Goal: Information Seeking & Learning: Learn about a topic

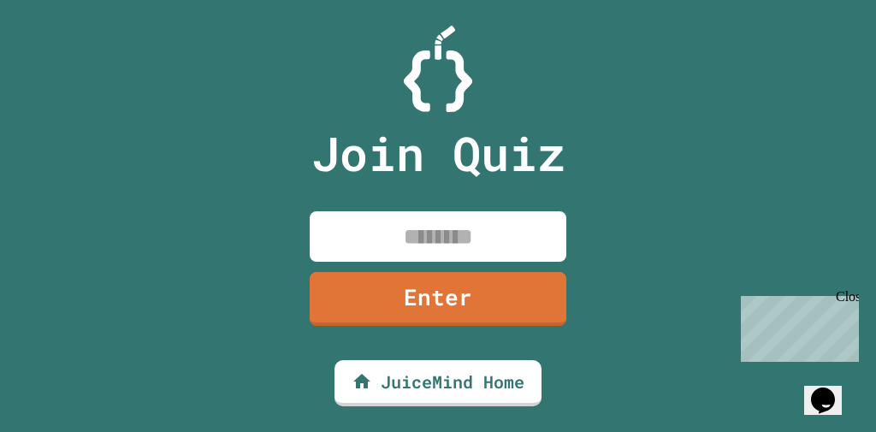
click at [655, 77] on div at bounding box center [438, 69] width 876 height 86
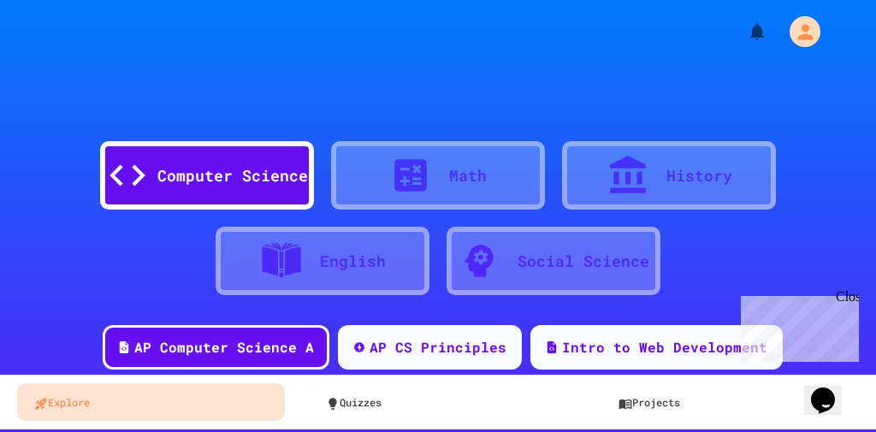
scroll to position [342, 0]
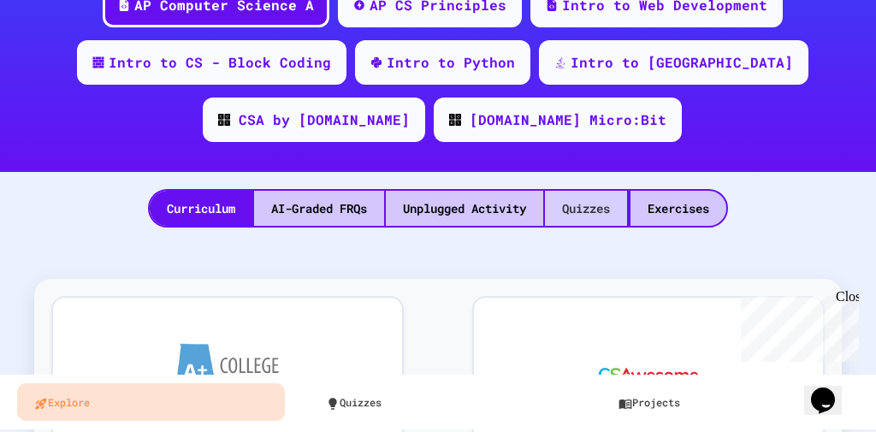
click at [585, 209] on div "Quizzes" at bounding box center [586, 208] width 82 height 35
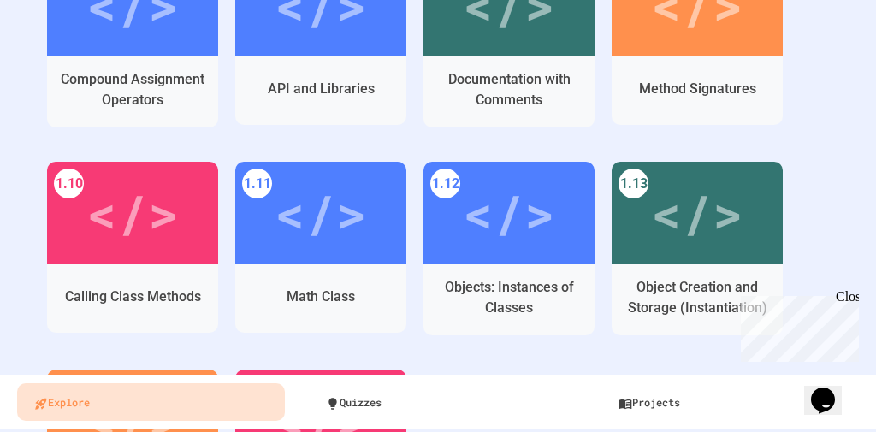
scroll to position [890, 0]
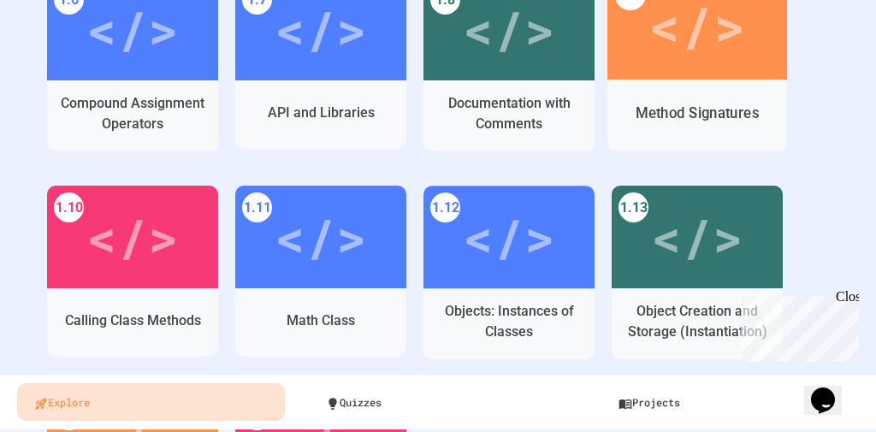
click at [671, 33] on div "</>" at bounding box center [697, 25] width 97 height 80
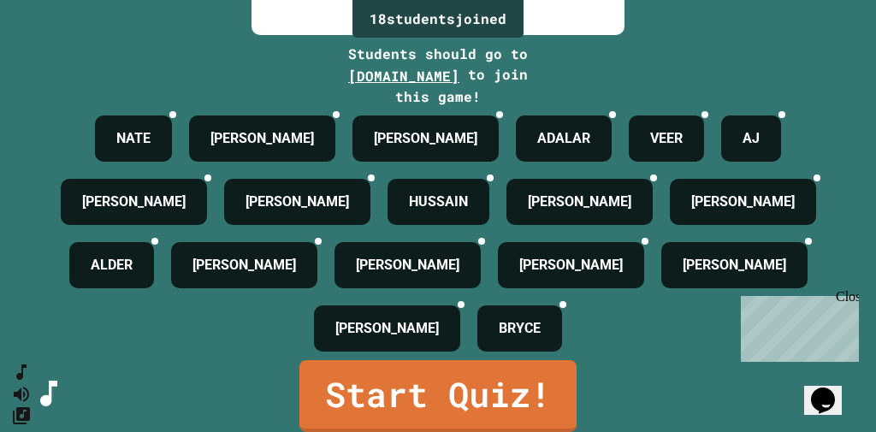
scroll to position [205, 0]
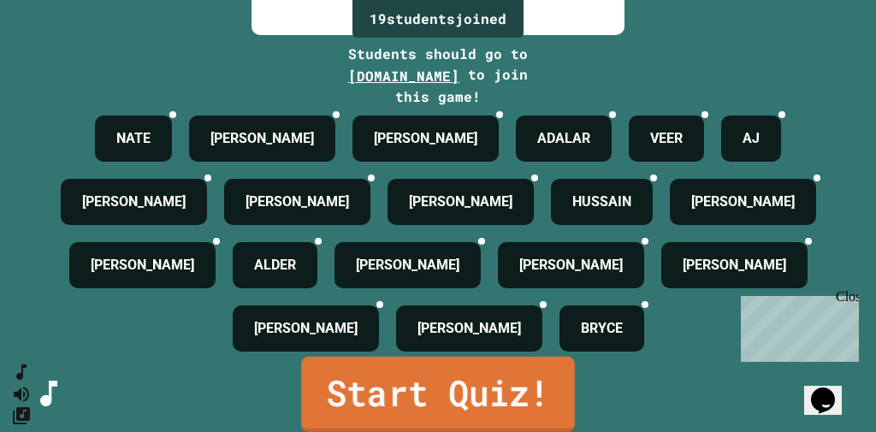
click at [342, 399] on link "Start Quiz!" at bounding box center [438, 394] width 274 height 75
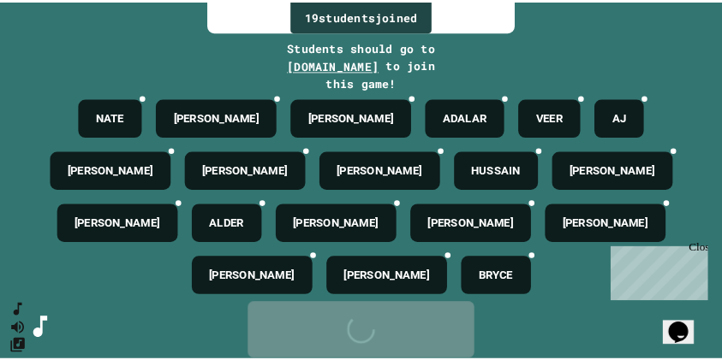
scroll to position [0, 0]
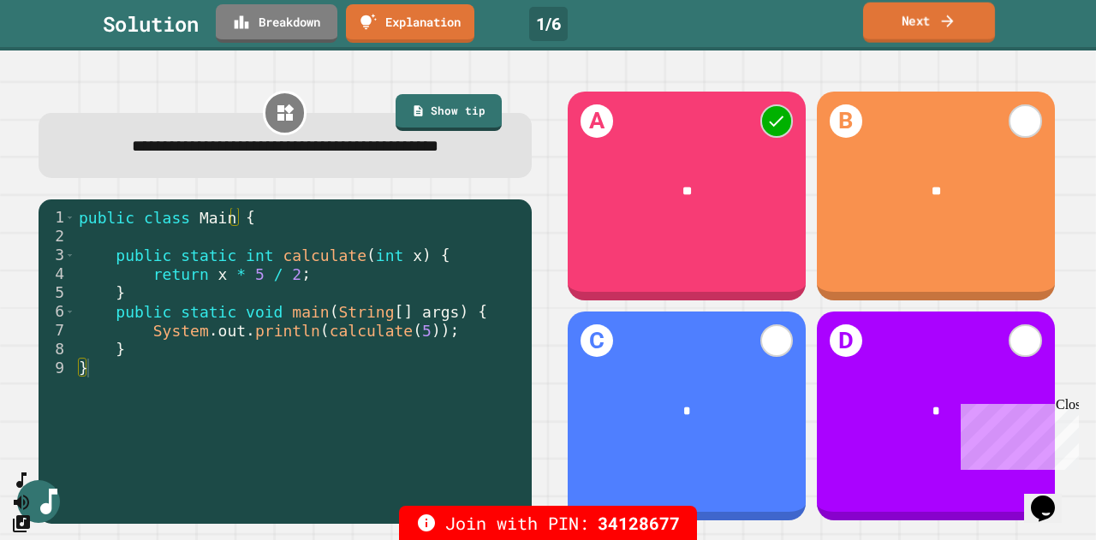
click at [876, 10] on link "Next" at bounding box center [929, 23] width 132 height 40
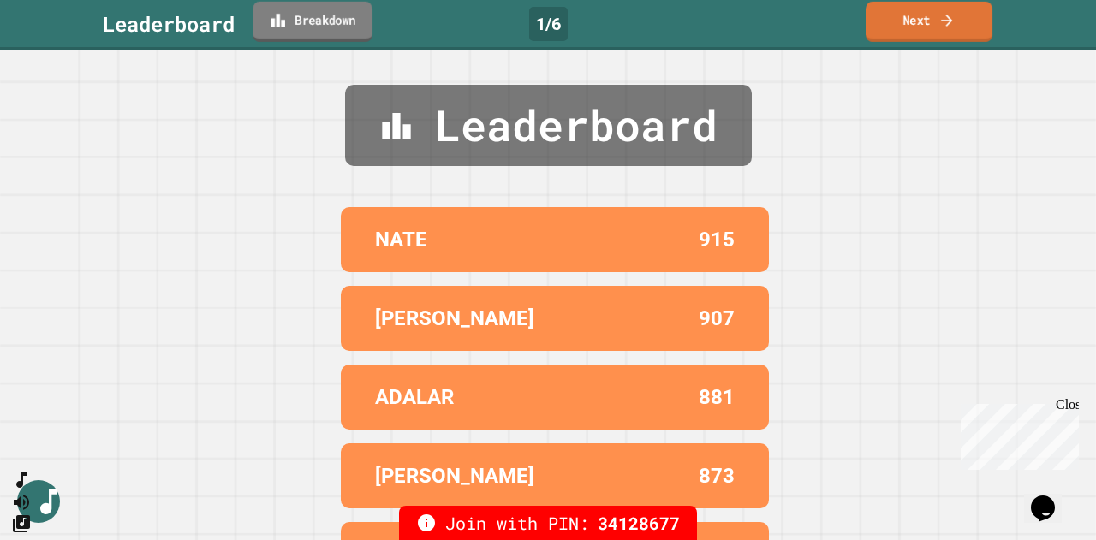
click at [303, 18] on link "Breakdown" at bounding box center [312, 22] width 120 height 40
click at [876, 21] on link "Next" at bounding box center [928, 21] width 123 height 40
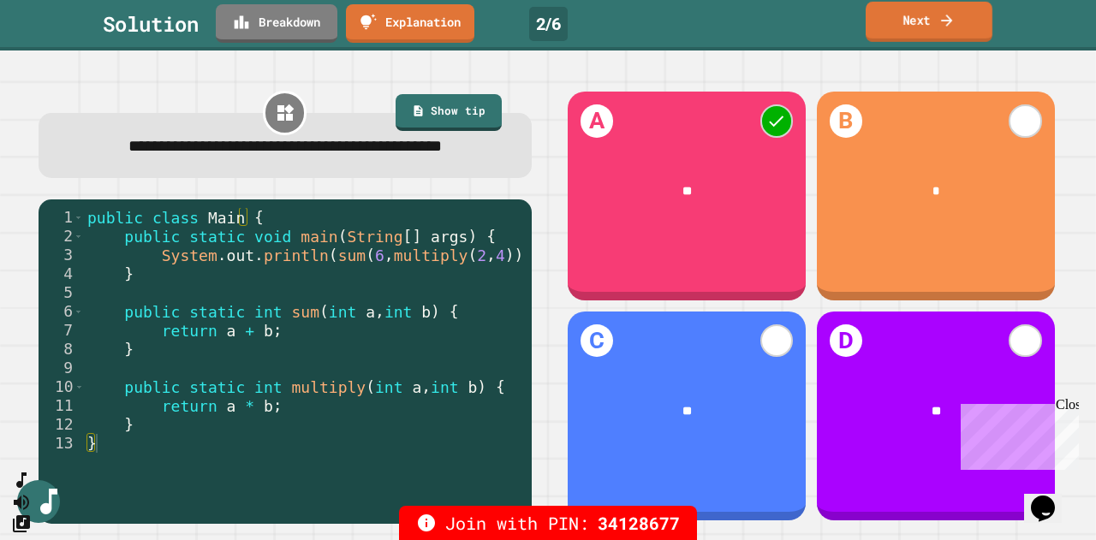
click at [876, 22] on link "Next" at bounding box center [928, 22] width 127 height 40
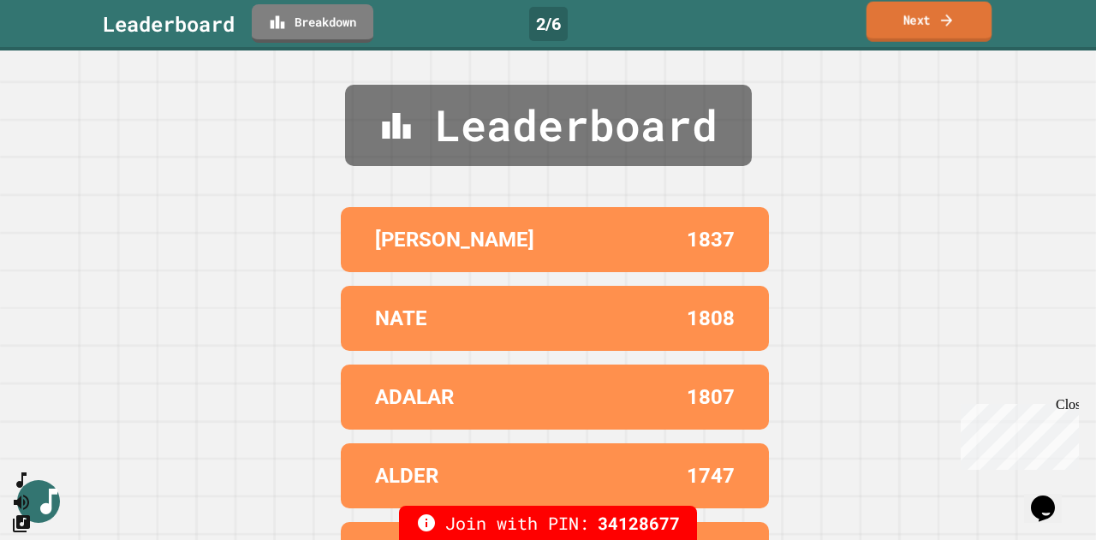
click at [876, 24] on link "Next" at bounding box center [929, 22] width 126 height 40
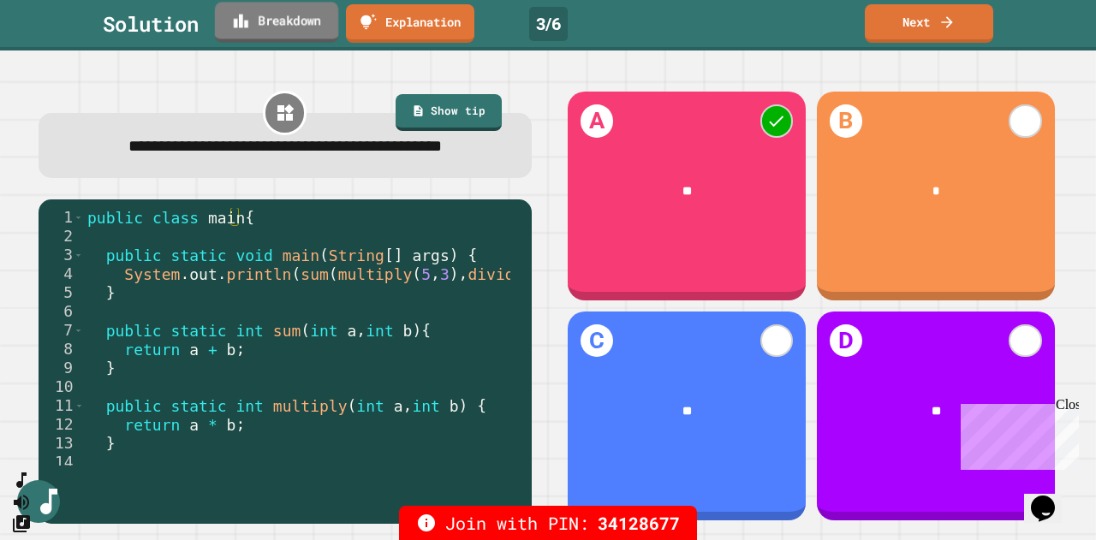
click at [250, 31] on link "Breakdown" at bounding box center [276, 22] width 123 height 40
click at [876, 27] on link "Next" at bounding box center [928, 22] width 129 height 39
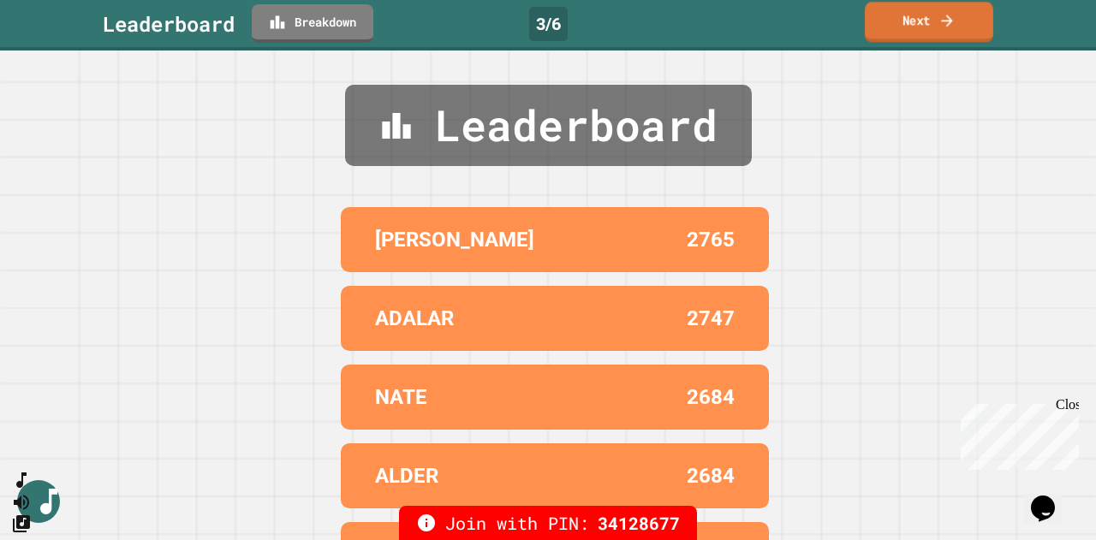
click at [876, 27] on icon at bounding box center [946, 20] width 17 height 18
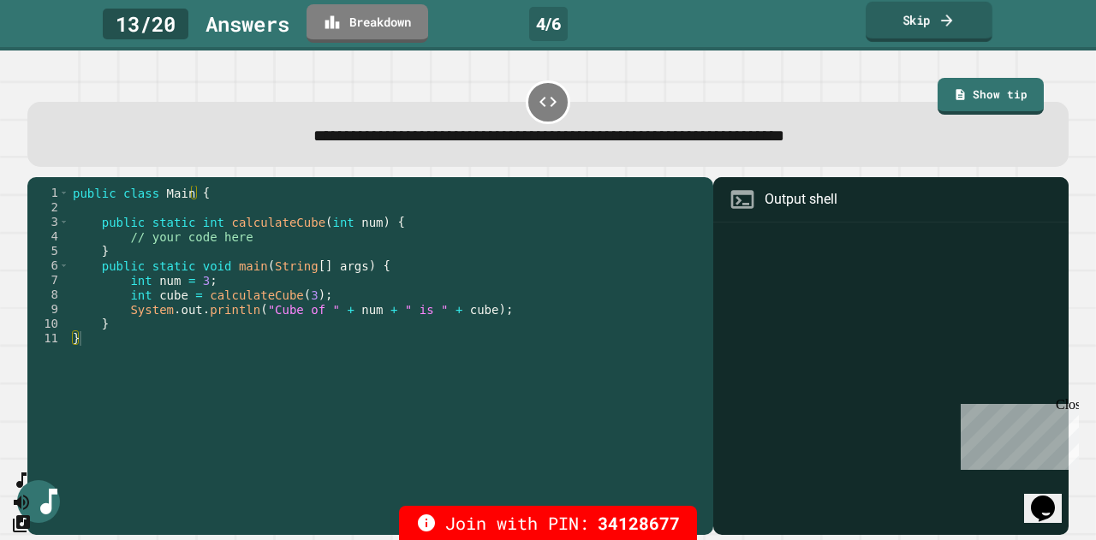
click at [876, 21] on link "Skip" at bounding box center [928, 22] width 127 height 40
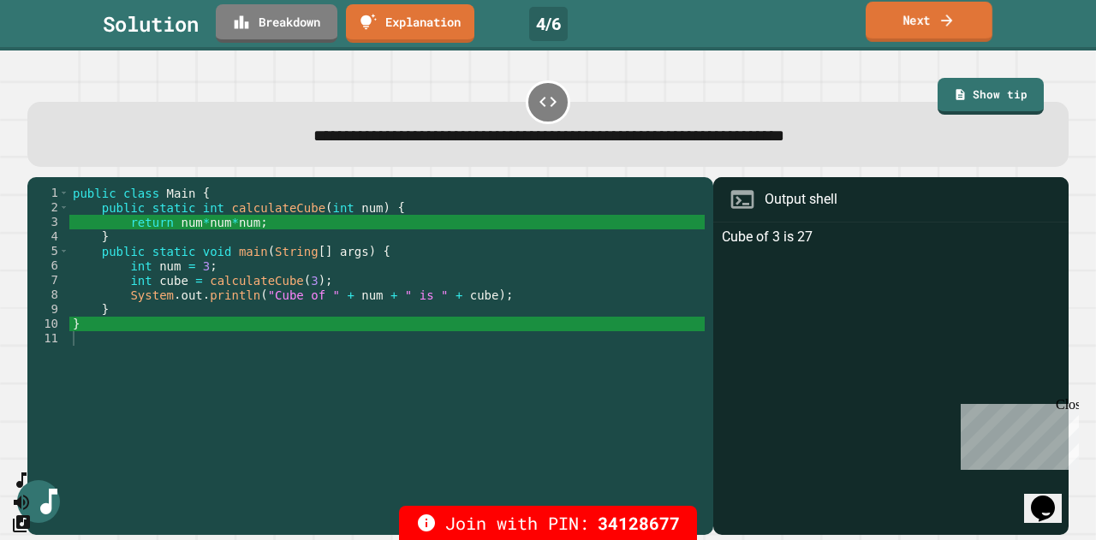
click at [876, 28] on link "Next" at bounding box center [928, 22] width 127 height 40
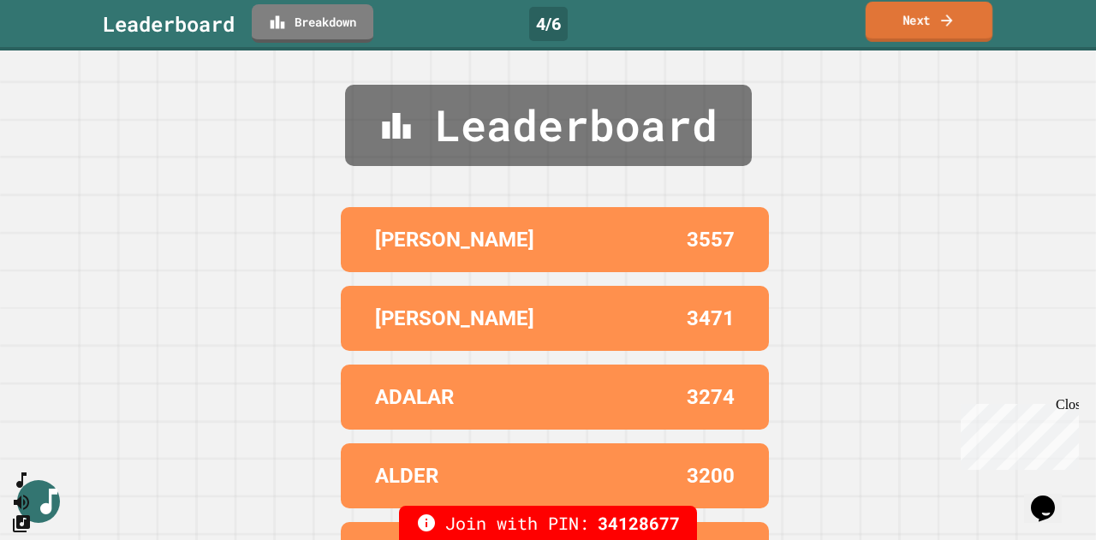
click at [876, 28] on link "Next" at bounding box center [928, 22] width 127 height 40
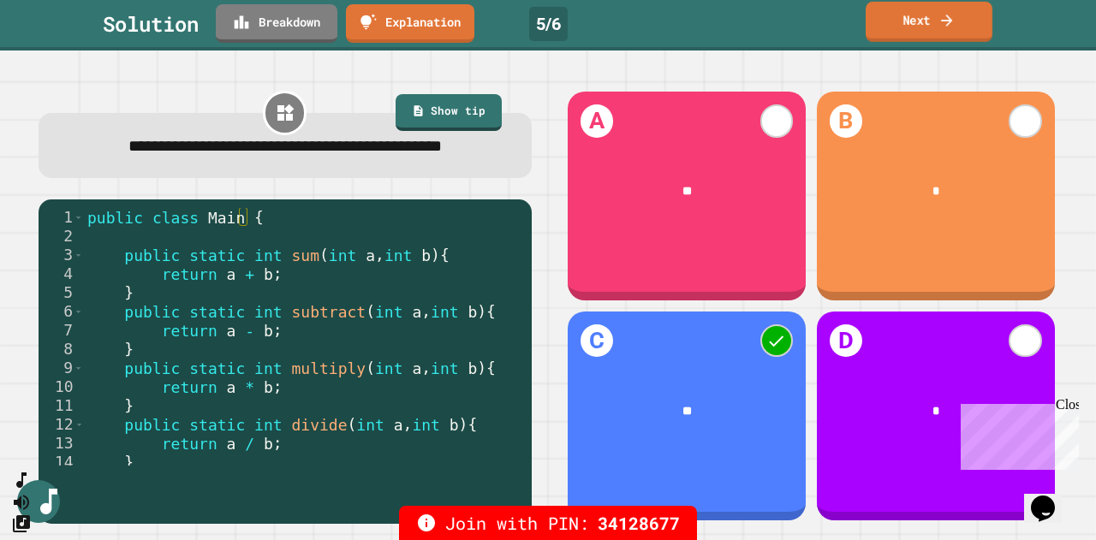
click at [876, 22] on link "Next" at bounding box center [928, 22] width 127 height 40
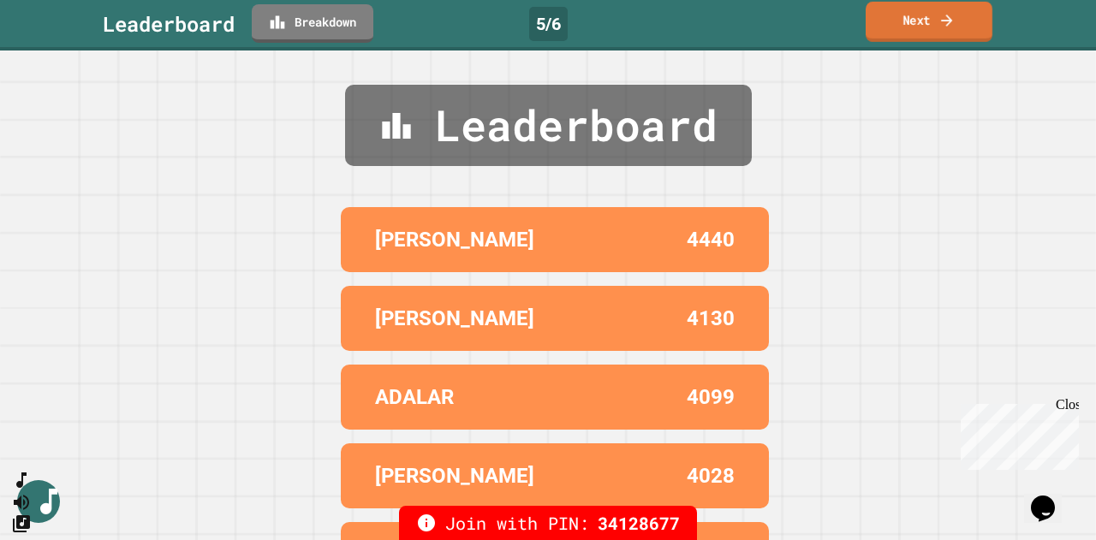
click at [876, 27] on link "Next" at bounding box center [928, 22] width 127 height 40
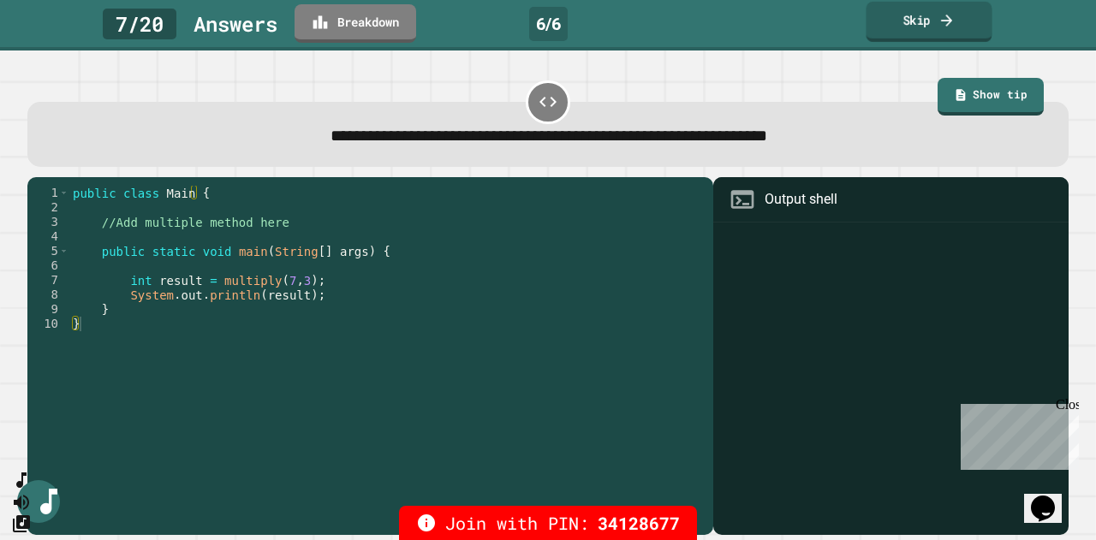
click at [876, 25] on link "Skip" at bounding box center [928, 22] width 126 height 40
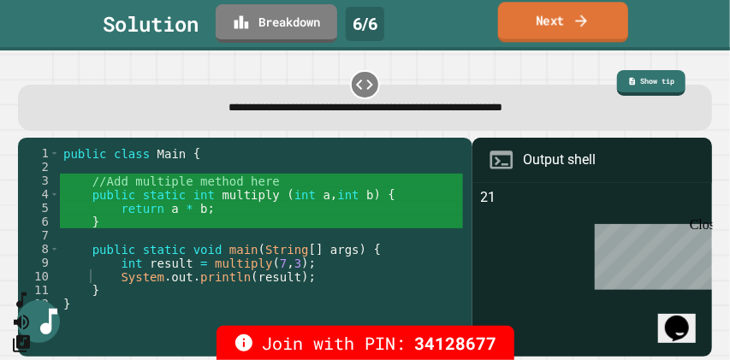
click at [567, 17] on link "Next" at bounding box center [563, 22] width 130 height 40
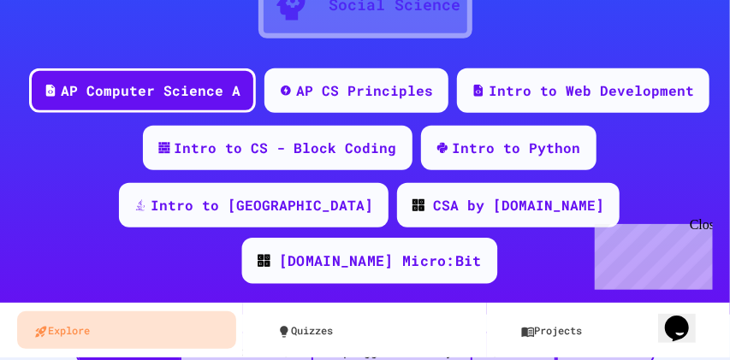
scroll to position [456, 0]
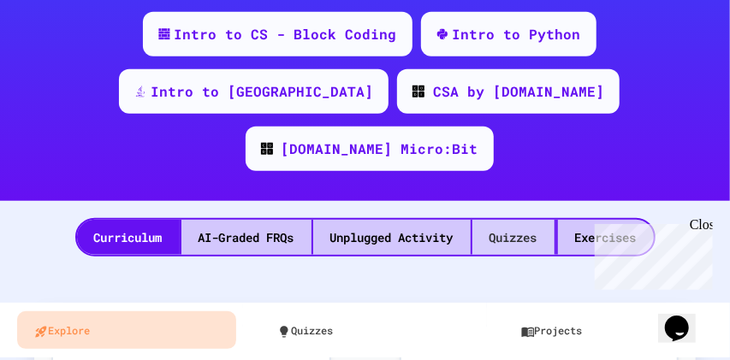
click at [505, 220] on div "Quizzes" at bounding box center [513, 237] width 82 height 35
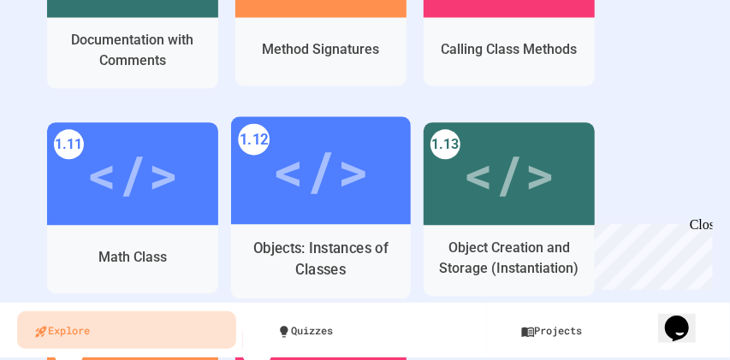
scroll to position [1312, 0]
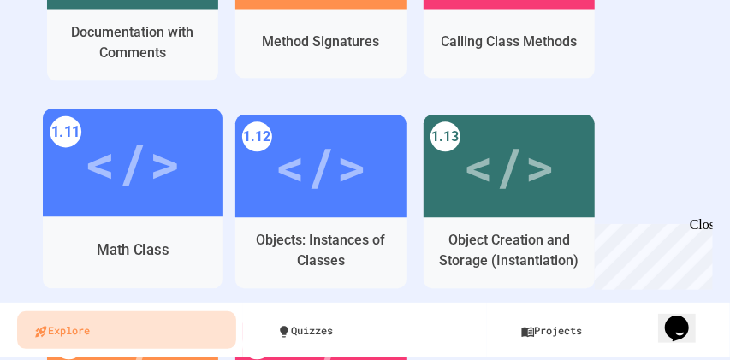
click at [92, 122] on div "</>" at bounding box center [132, 162] width 97 height 81
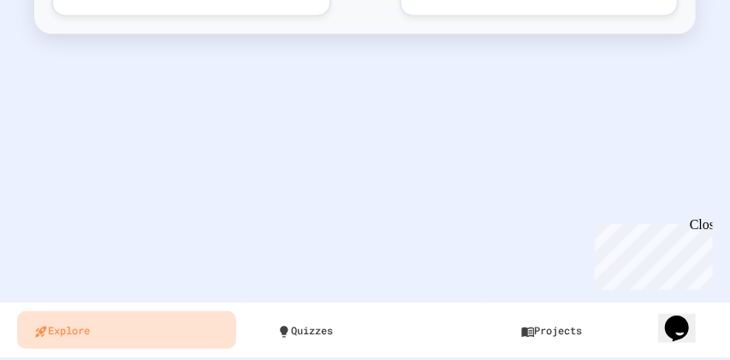
scroll to position [1091, 0]
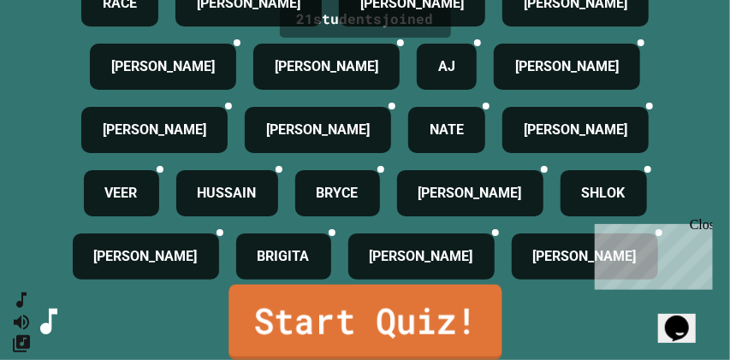
click at [313, 318] on link "Start Quiz!" at bounding box center [365, 322] width 273 height 75
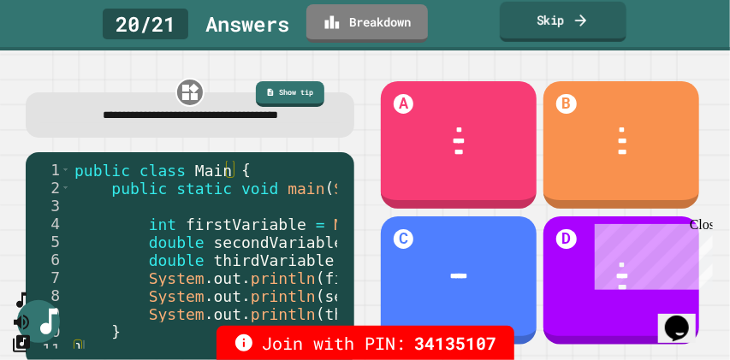
click at [552, 23] on link "Skip" at bounding box center [563, 22] width 127 height 40
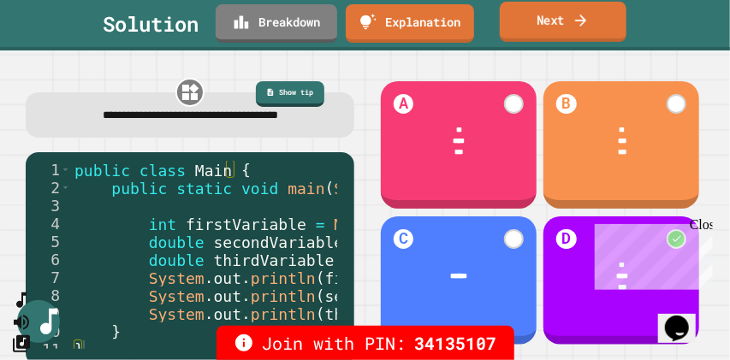
click at [552, 23] on link "Next" at bounding box center [563, 22] width 127 height 40
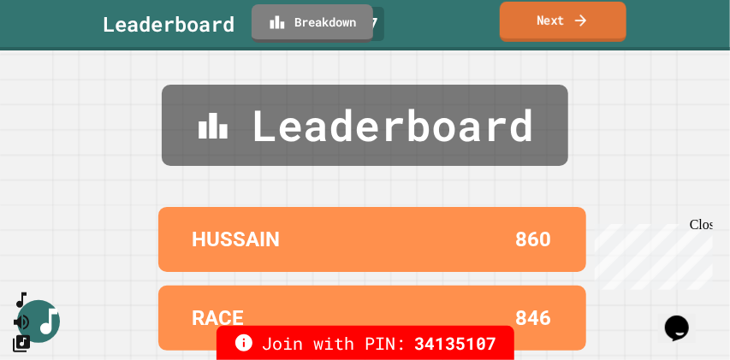
click at [552, 23] on link "Next" at bounding box center [563, 22] width 127 height 40
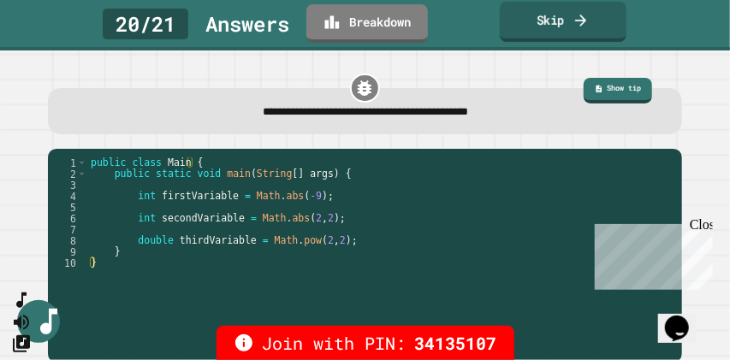
click at [552, 23] on link "Skip" at bounding box center [563, 22] width 127 height 40
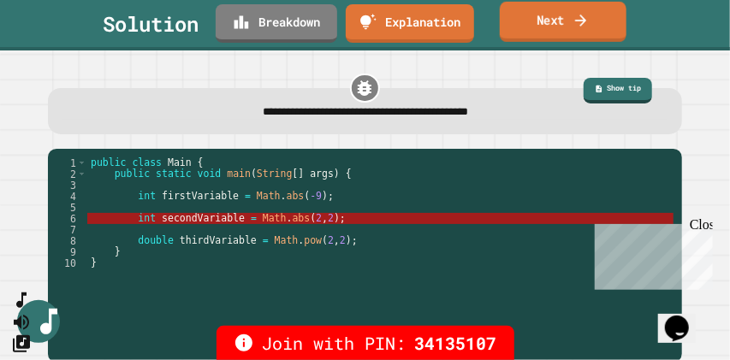
click at [552, 23] on link "Next" at bounding box center [563, 22] width 127 height 40
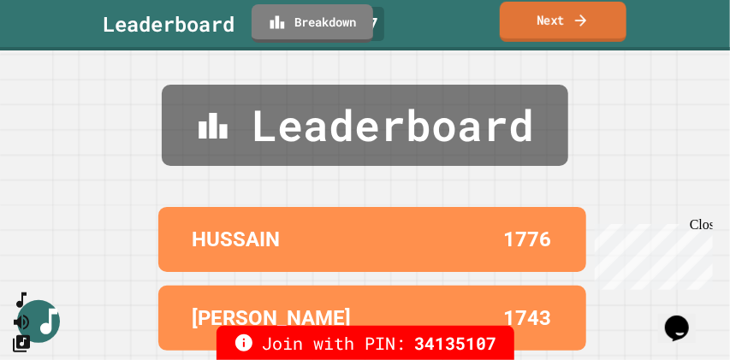
click at [552, 23] on link "Next" at bounding box center [563, 22] width 127 height 40
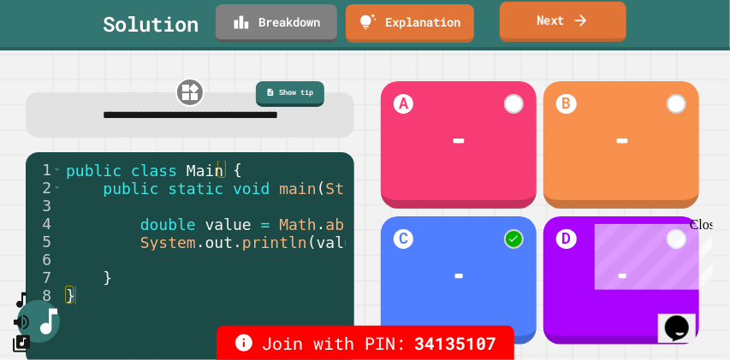
click at [552, 23] on link "Next" at bounding box center [563, 22] width 127 height 40
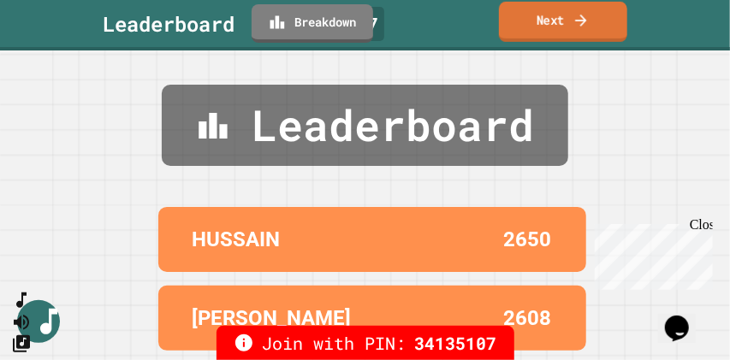
click at [552, 23] on link "Next" at bounding box center [563, 22] width 128 height 40
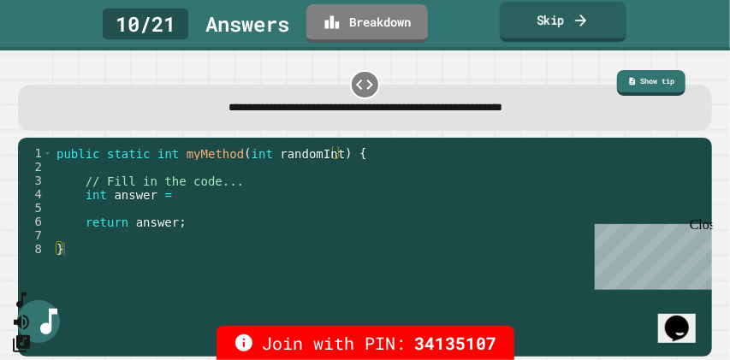
click at [552, 23] on link "Skip" at bounding box center [563, 22] width 127 height 40
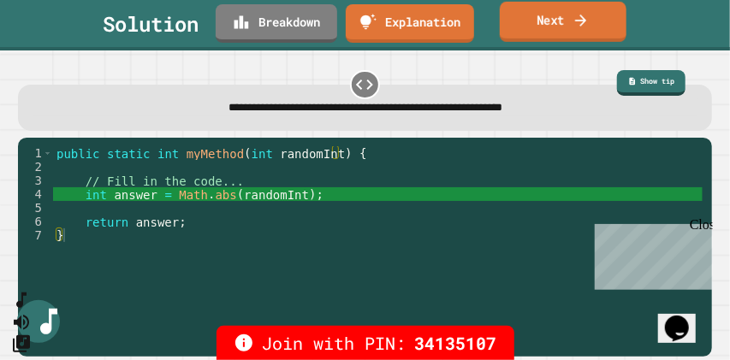
click at [549, 19] on link "Next" at bounding box center [563, 22] width 127 height 40
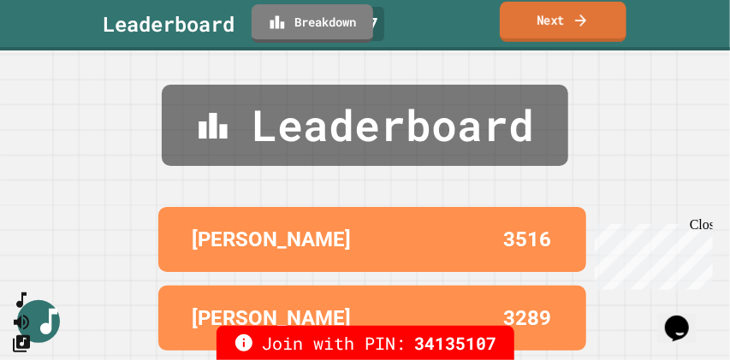
click at [563, 26] on link "Next" at bounding box center [563, 22] width 127 height 40
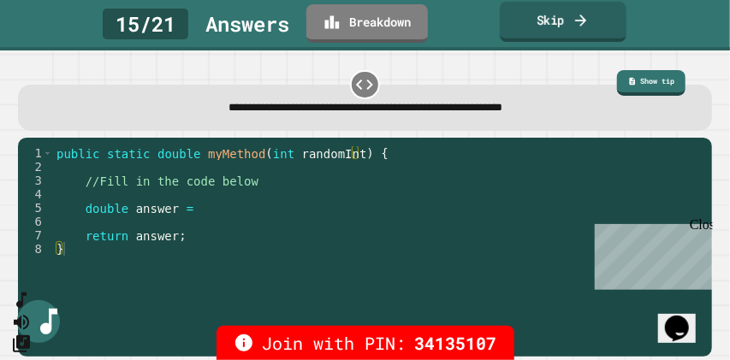
click at [538, 24] on link "Skip" at bounding box center [563, 22] width 127 height 40
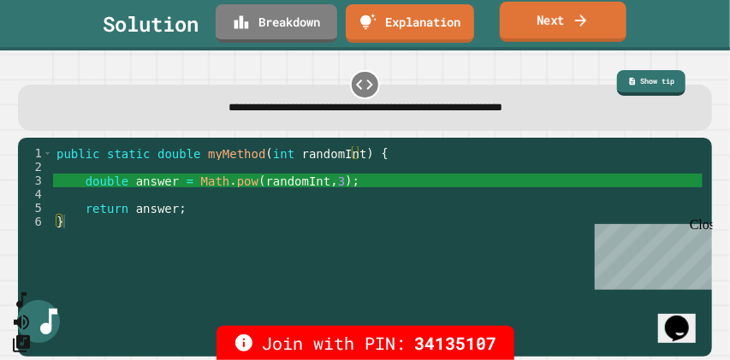
click at [538, 24] on link "Next" at bounding box center [563, 22] width 127 height 40
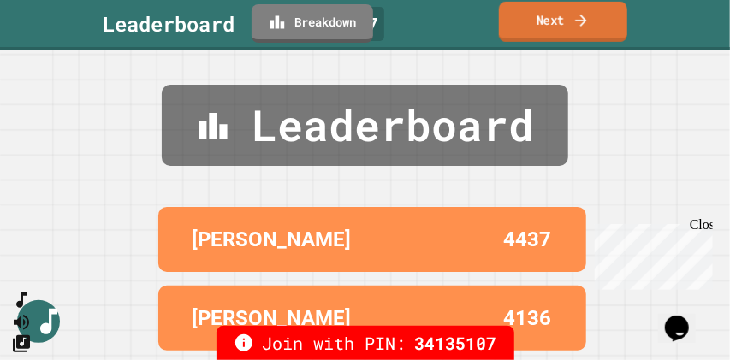
click at [538, 24] on link "Next" at bounding box center [563, 22] width 128 height 40
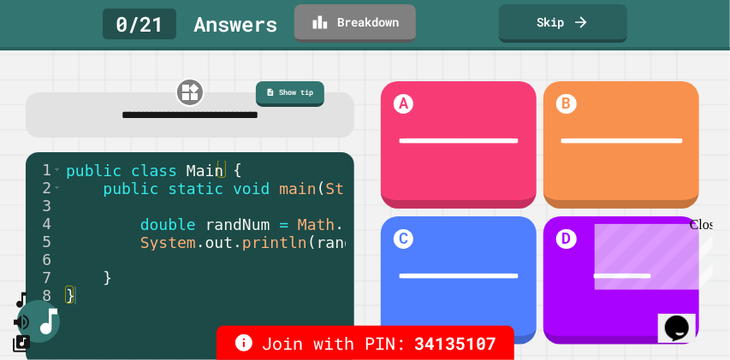
click at [704, 227] on div "Close" at bounding box center [699, 227] width 21 height 21
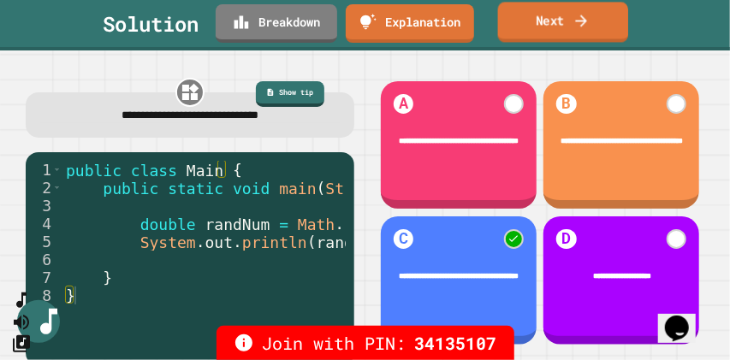
click at [549, 29] on link "Next" at bounding box center [563, 22] width 130 height 40
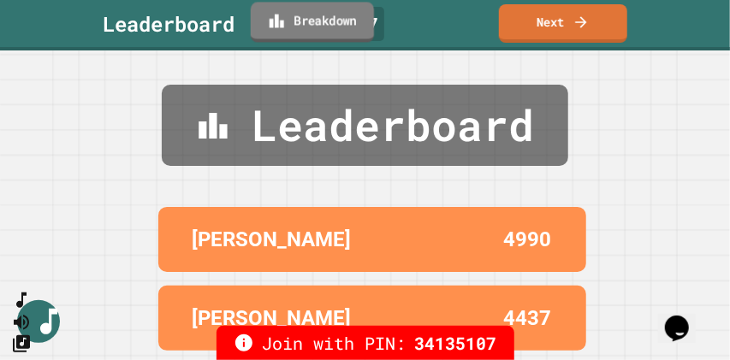
click at [282, 27] on icon at bounding box center [276, 20] width 17 height 18
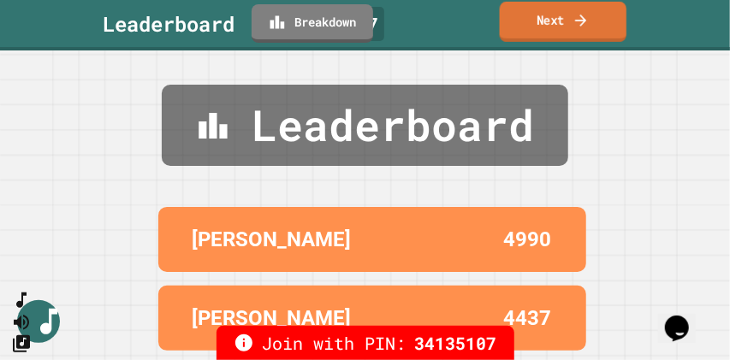
click at [532, 22] on link "Next" at bounding box center [563, 22] width 127 height 40
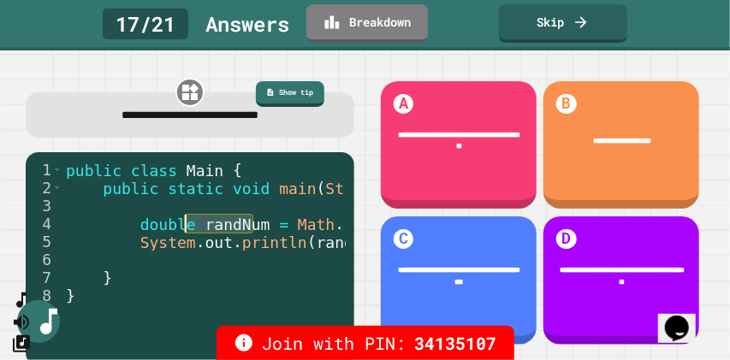
drag, startPoint x: 249, startPoint y: 224, endPoint x: 185, endPoint y: 225, distance: 64.2
click at [185, 225] on div "public class Main { public static void main ( String [ ] args ) { double randNu…" at bounding box center [277, 269] width 431 height 216
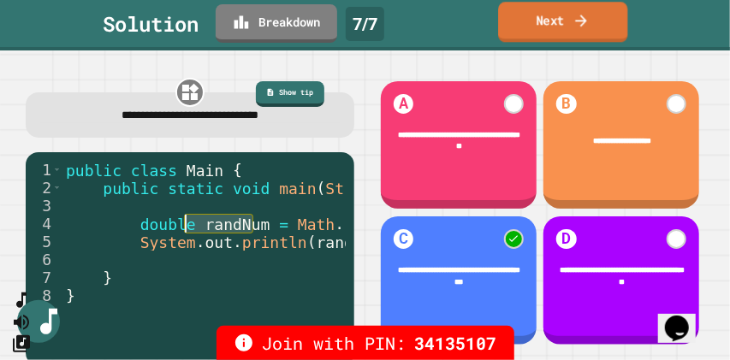
click at [547, 18] on link "Next" at bounding box center [562, 22] width 129 height 40
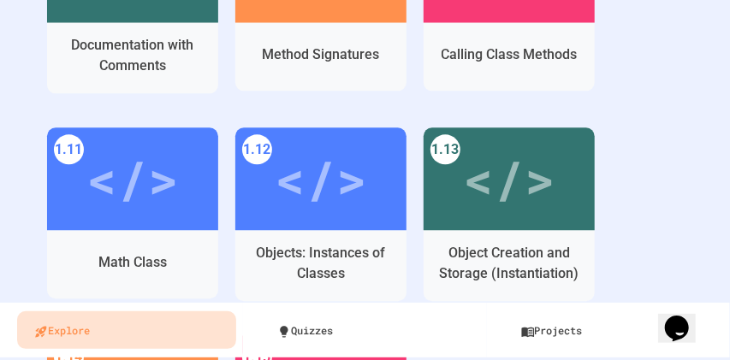
scroll to position [1312, 0]
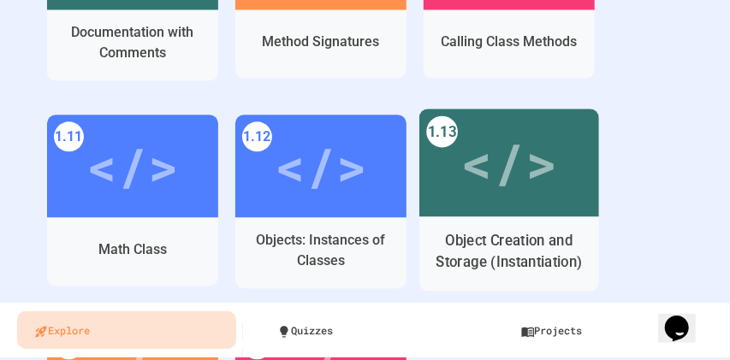
click at [496, 122] on div "</>" at bounding box center [508, 162] width 97 height 80
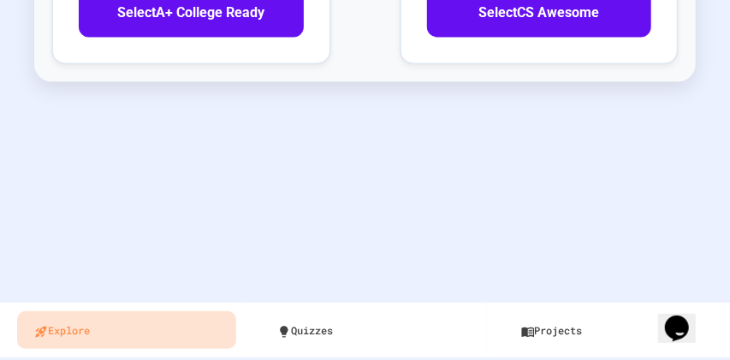
scroll to position [56, 0]
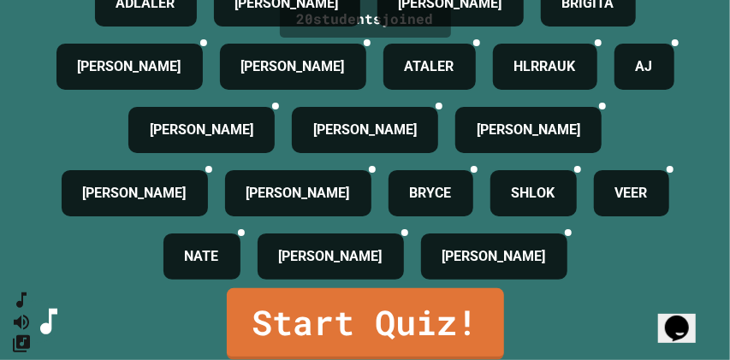
scroll to position [376, 0]
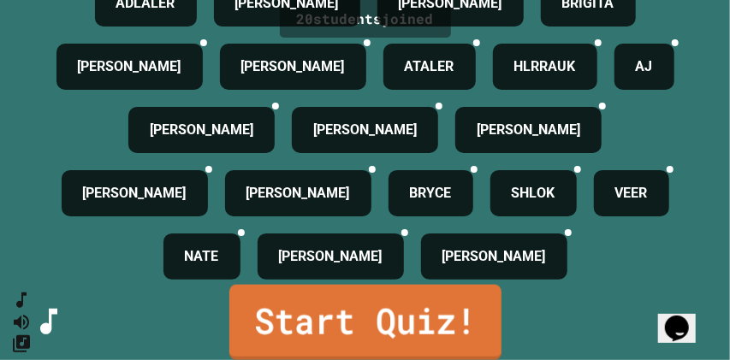
click at [328, 310] on link "Start Quiz!" at bounding box center [365, 322] width 272 height 75
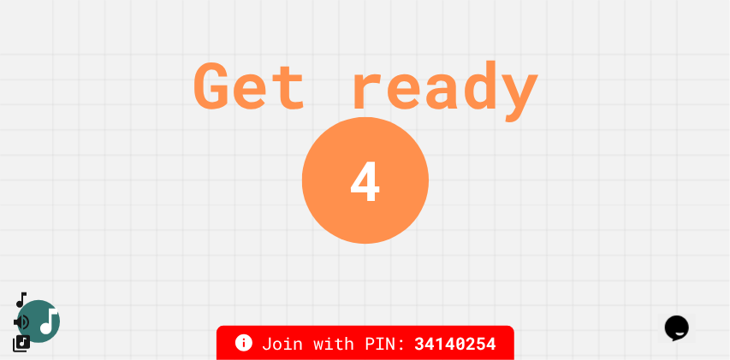
scroll to position [0, 0]
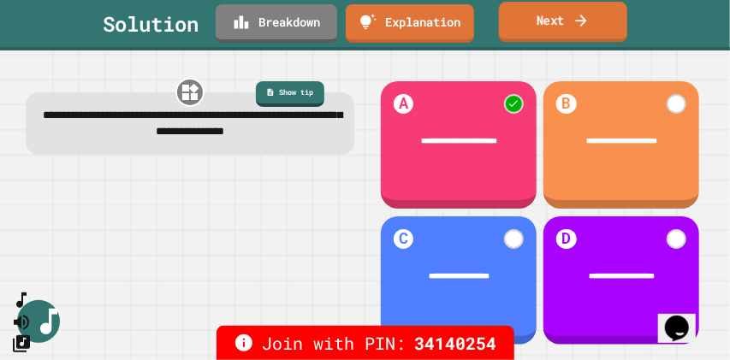
click at [563, 18] on link "Next" at bounding box center [563, 22] width 128 height 40
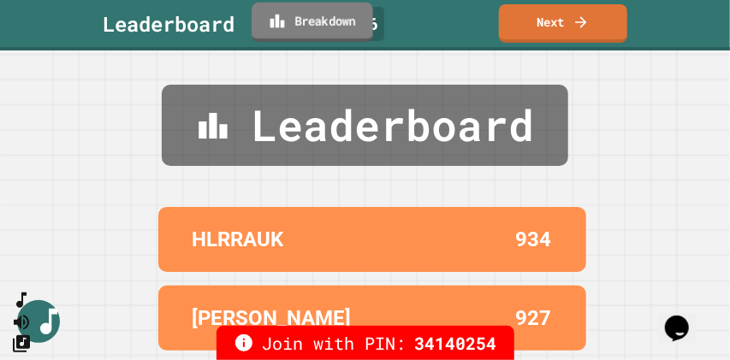
click at [286, 12] on icon at bounding box center [277, 21] width 17 height 18
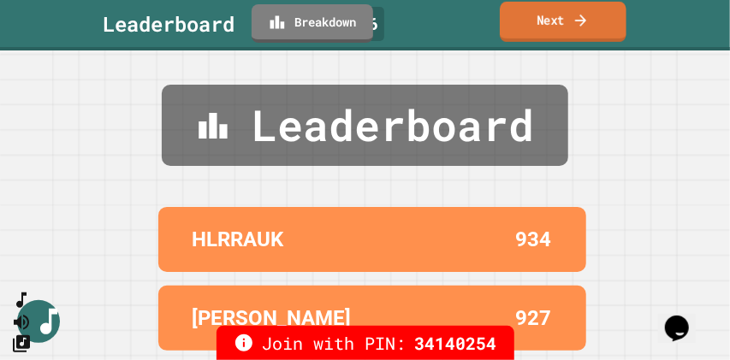
click at [560, 21] on link "Next" at bounding box center [563, 22] width 127 height 40
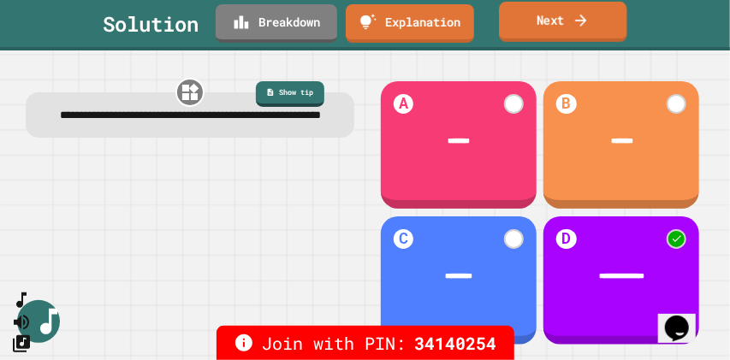
click at [575, 18] on icon at bounding box center [581, 20] width 17 height 18
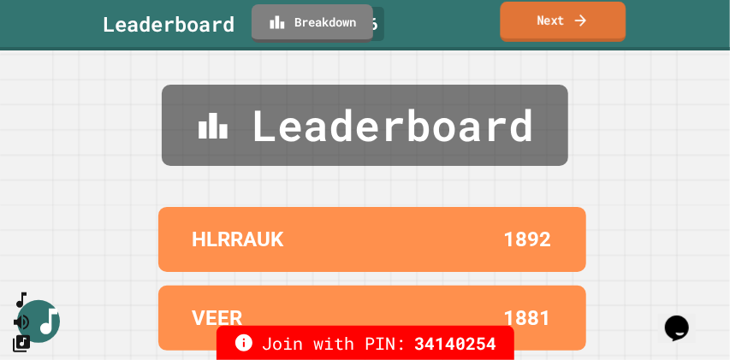
click at [568, 25] on link "Next" at bounding box center [564, 22] width 126 height 40
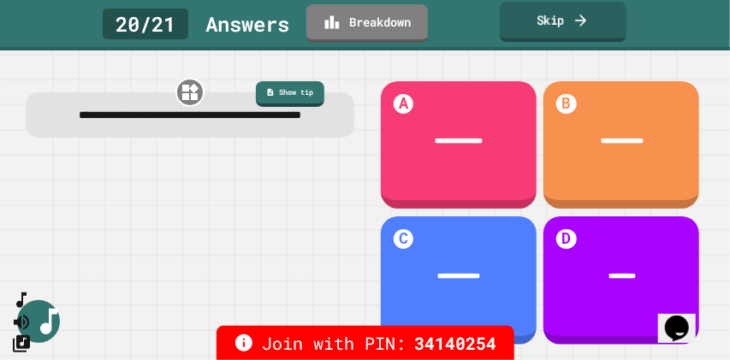
click at [550, 26] on link "Skip" at bounding box center [563, 22] width 127 height 40
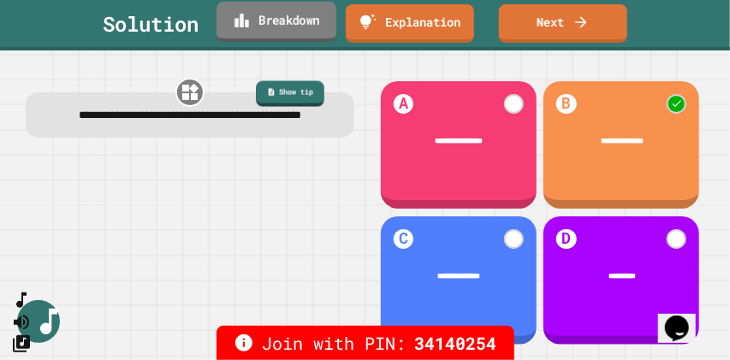
click at [296, 17] on link "Breakdown" at bounding box center [277, 22] width 120 height 40
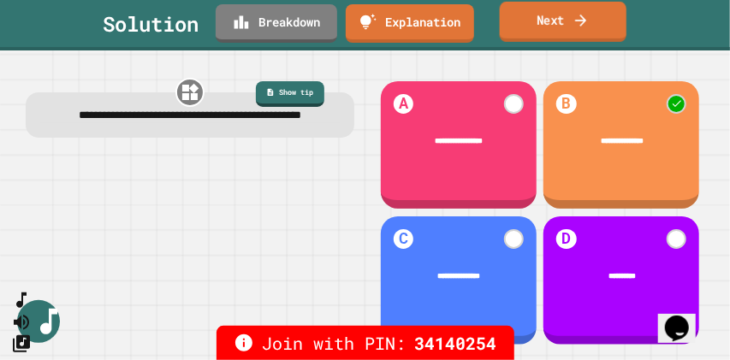
click at [520, 10] on link "Next" at bounding box center [563, 22] width 127 height 40
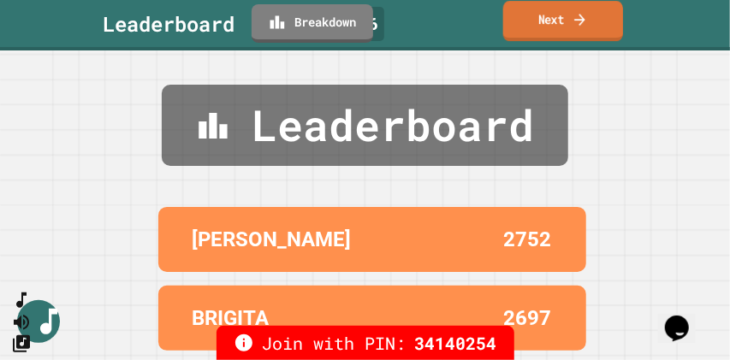
click at [548, 23] on link "Next" at bounding box center [563, 21] width 120 height 40
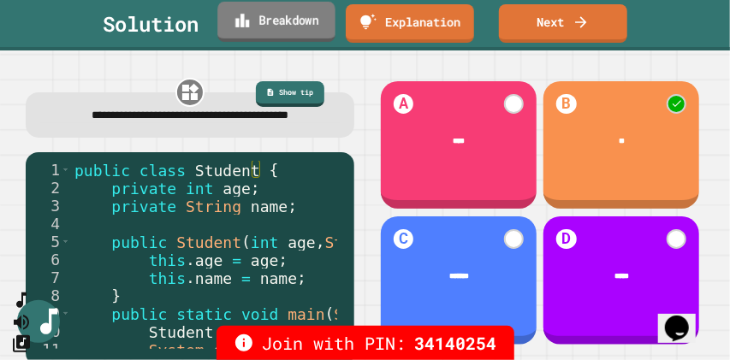
click at [286, 33] on link "Breakdown" at bounding box center [275, 22] width 117 height 40
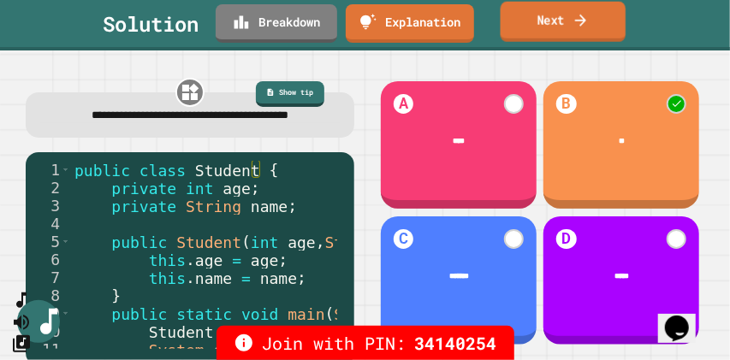
click at [556, 26] on link "Next" at bounding box center [564, 22] width 126 height 40
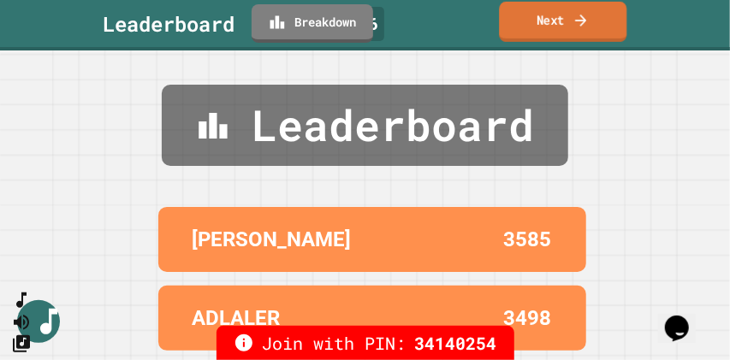
click at [556, 26] on link "Next" at bounding box center [563, 22] width 128 height 40
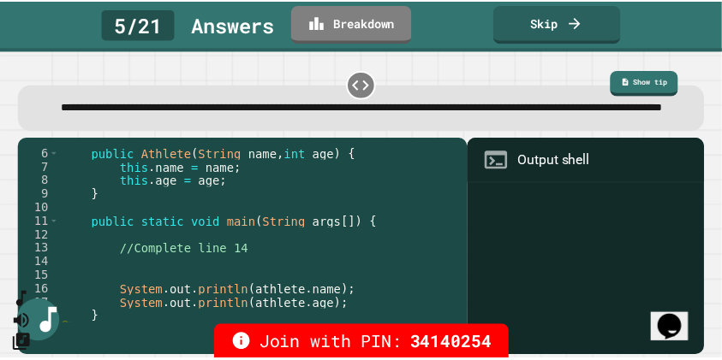
scroll to position [82, 0]
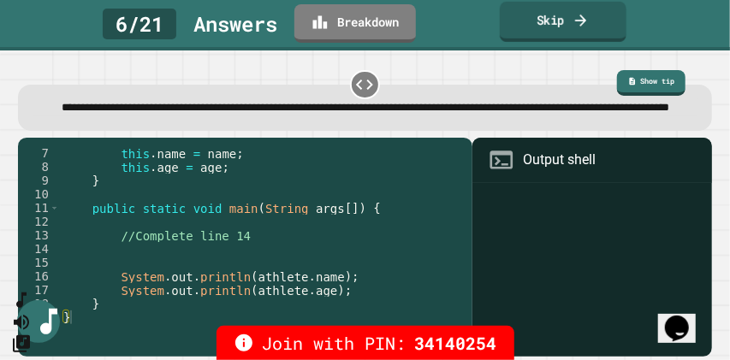
click at [549, 21] on link "Skip" at bounding box center [563, 22] width 127 height 40
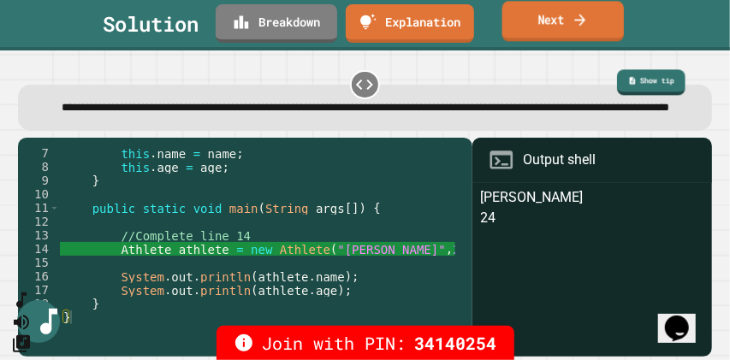
click at [573, 30] on link "Next" at bounding box center [563, 21] width 122 height 40
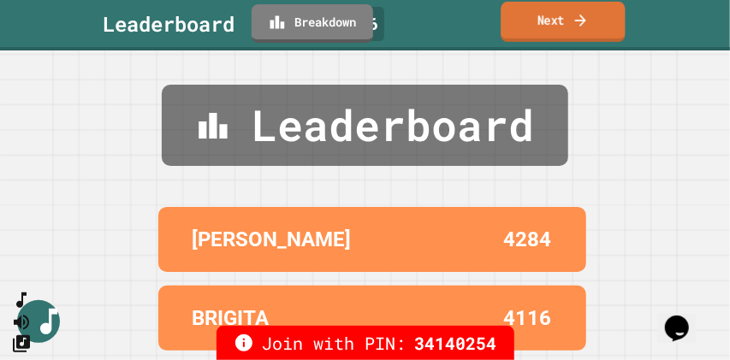
click at [567, 24] on link "Next" at bounding box center [563, 22] width 124 height 40
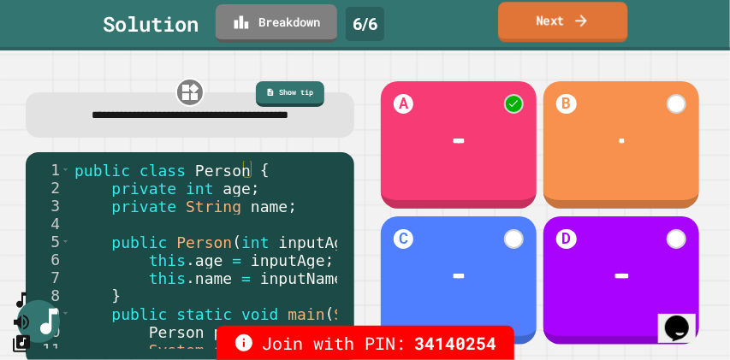
click at [555, 24] on link "Next" at bounding box center [562, 22] width 129 height 40
